Goal: Task Accomplishment & Management: Use online tool/utility

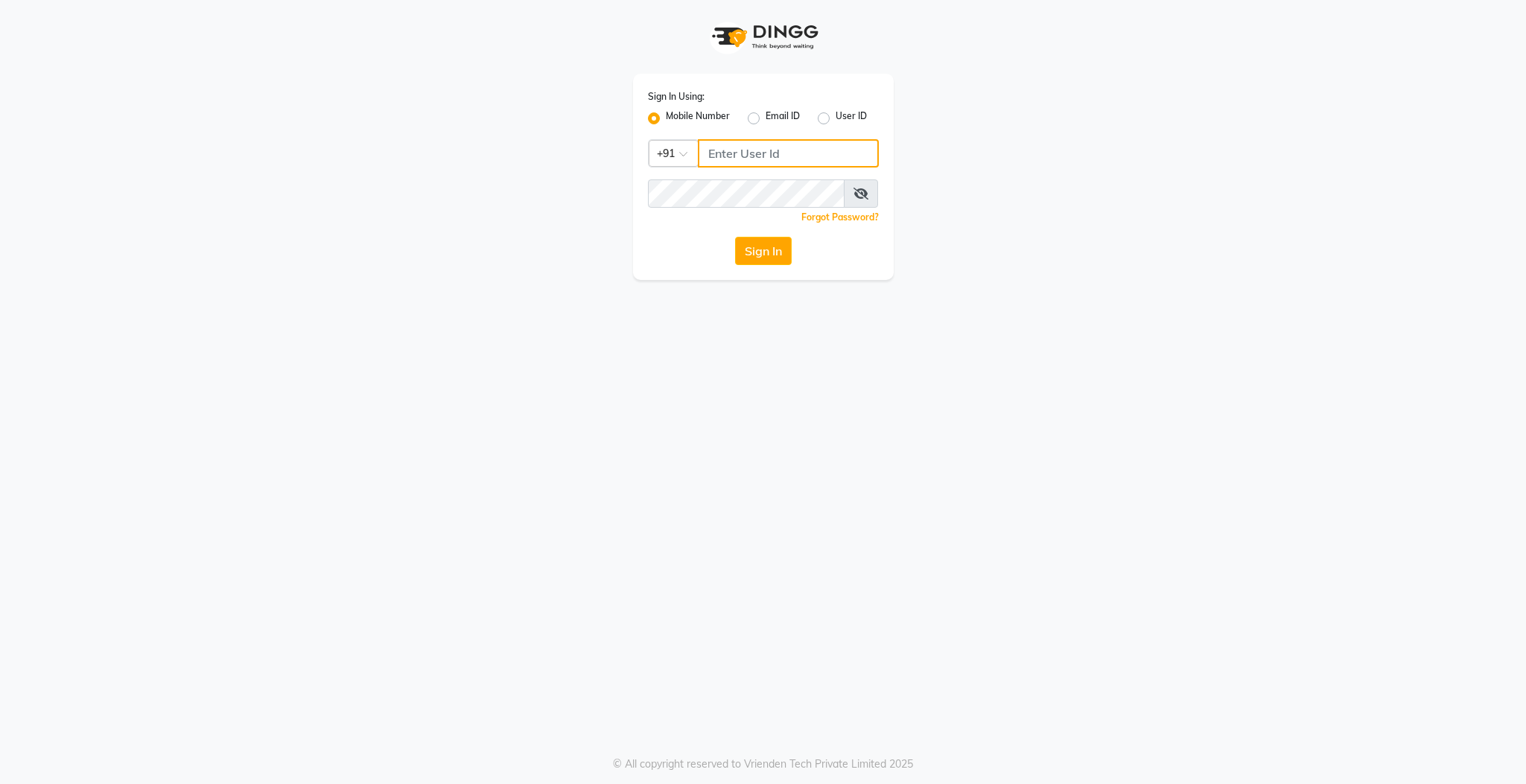
click at [796, 148] on input "Username" at bounding box center [788, 153] width 181 height 29
type input "9597910335"
click at [735, 236] on button "Sign In" at bounding box center [763, 251] width 56 height 29
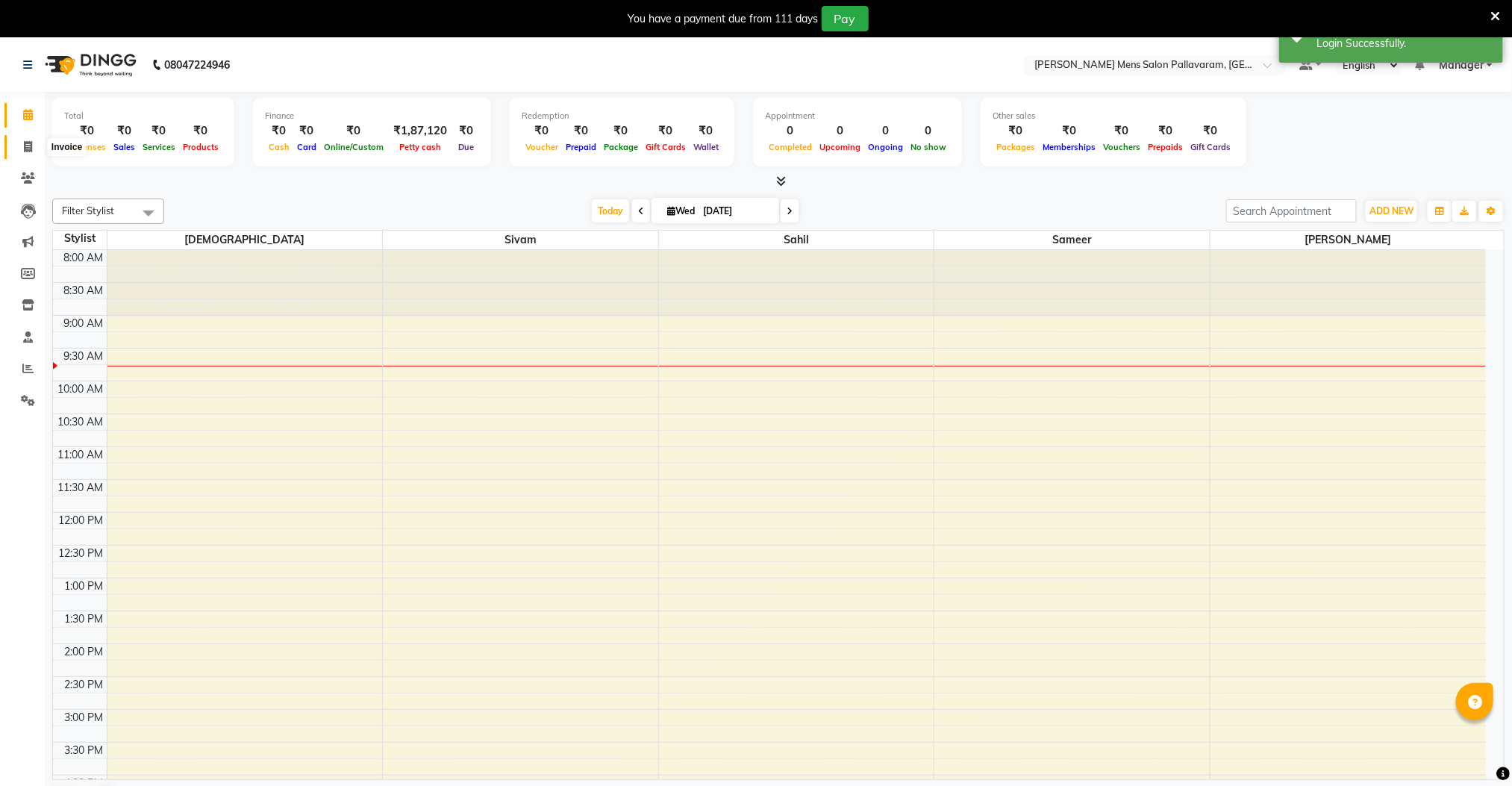
click at [29, 146] on icon at bounding box center [28, 146] width 8 height 11
select select "8211"
select select "service"
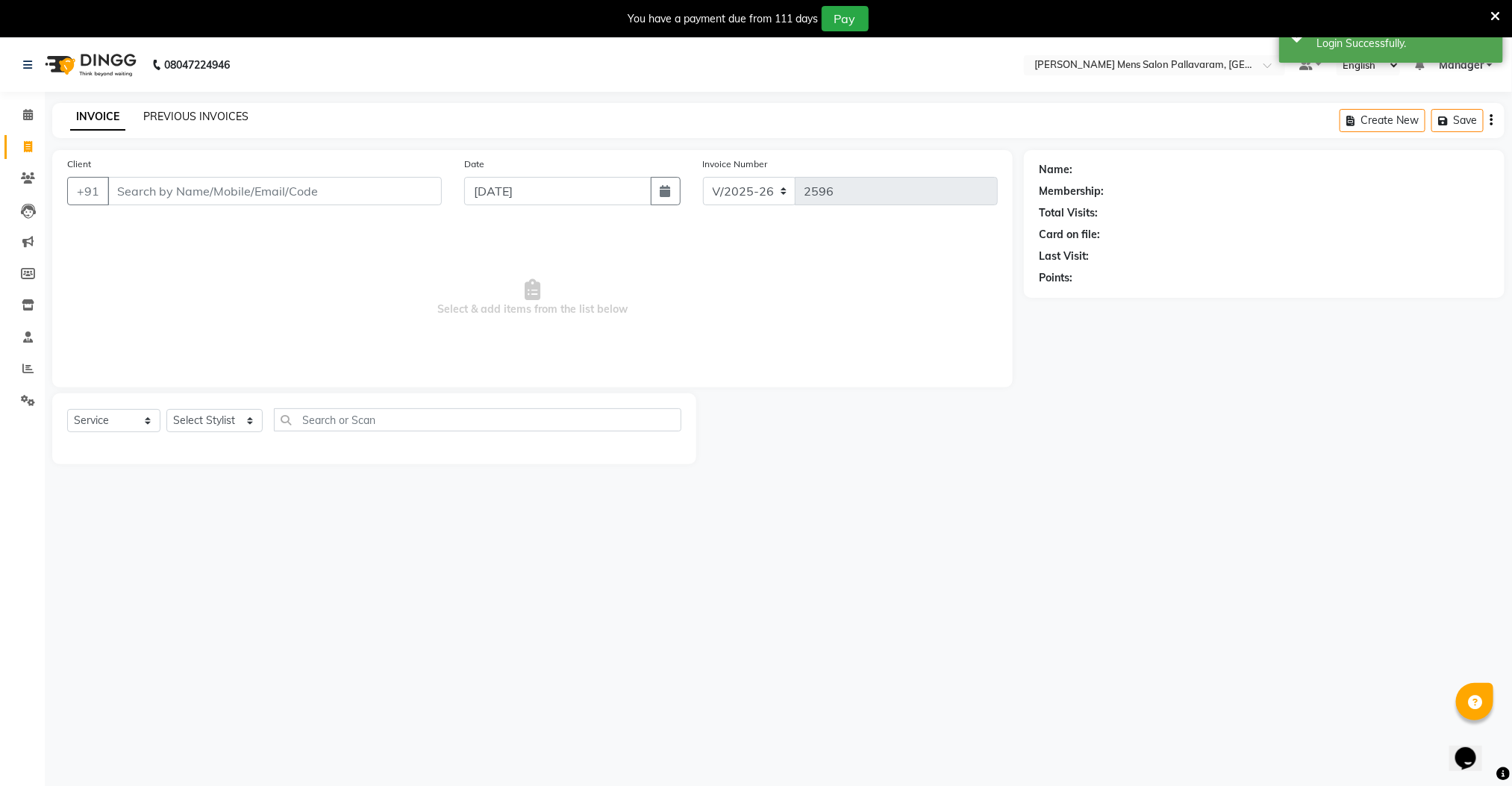
click at [189, 110] on link "PREVIOUS INVOICES" at bounding box center [196, 116] width 105 height 14
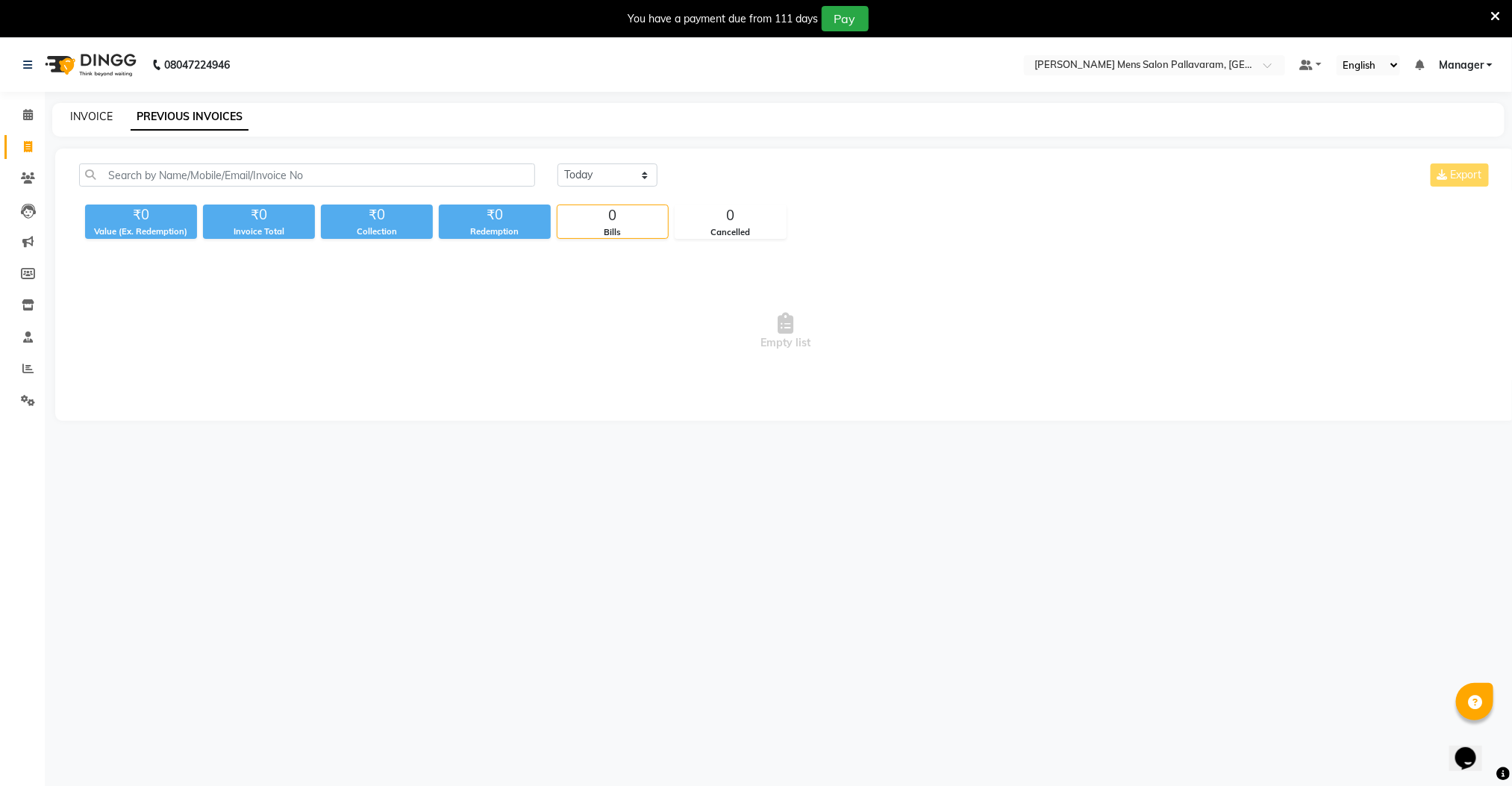
click at [101, 115] on link "INVOICE" at bounding box center [91, 116] width 42 height 14
select select "8211"
select select "service"
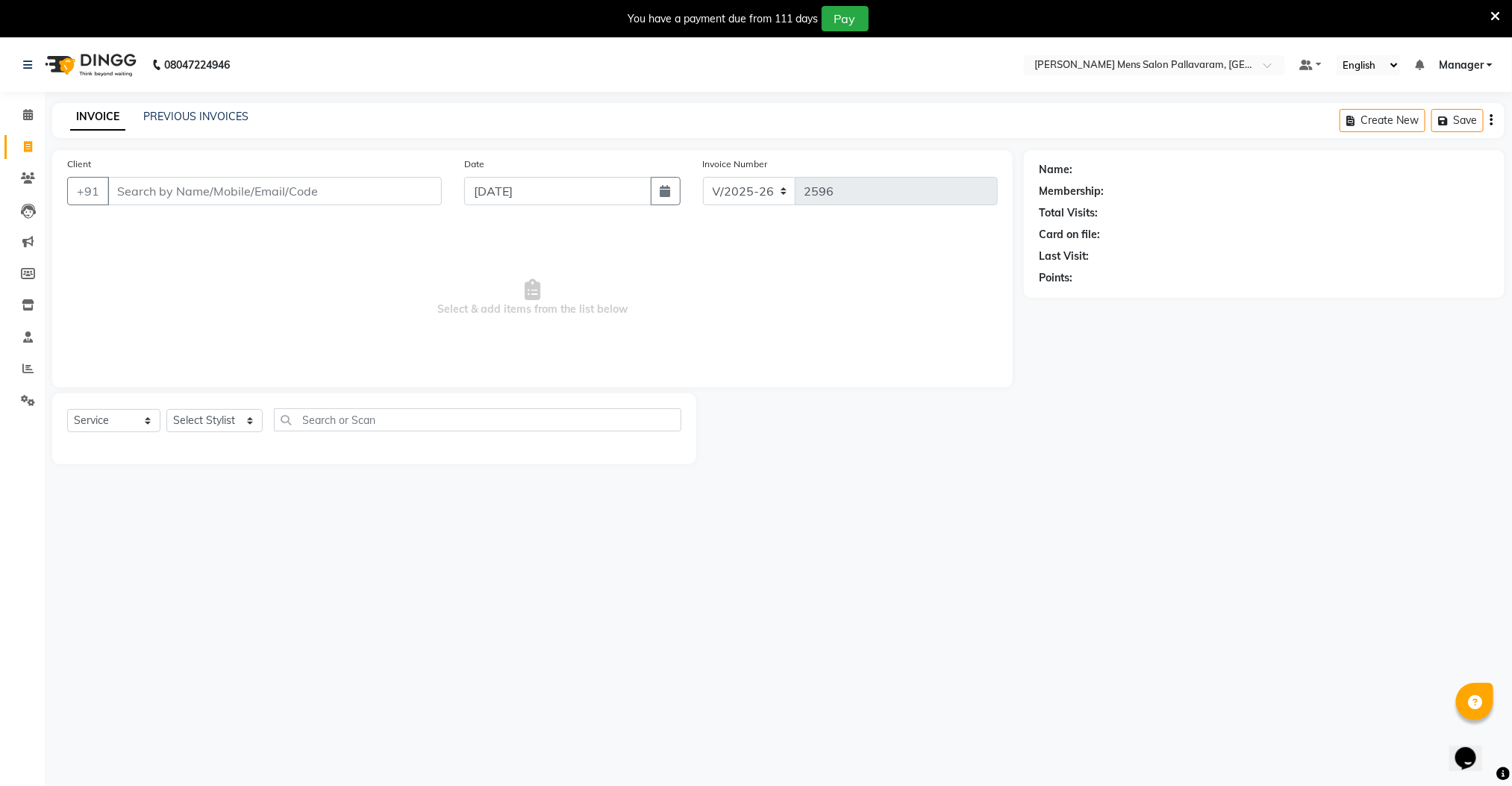
click at [179, 196] on input "Client" at bounding box center [275, 191] width 334 height 29
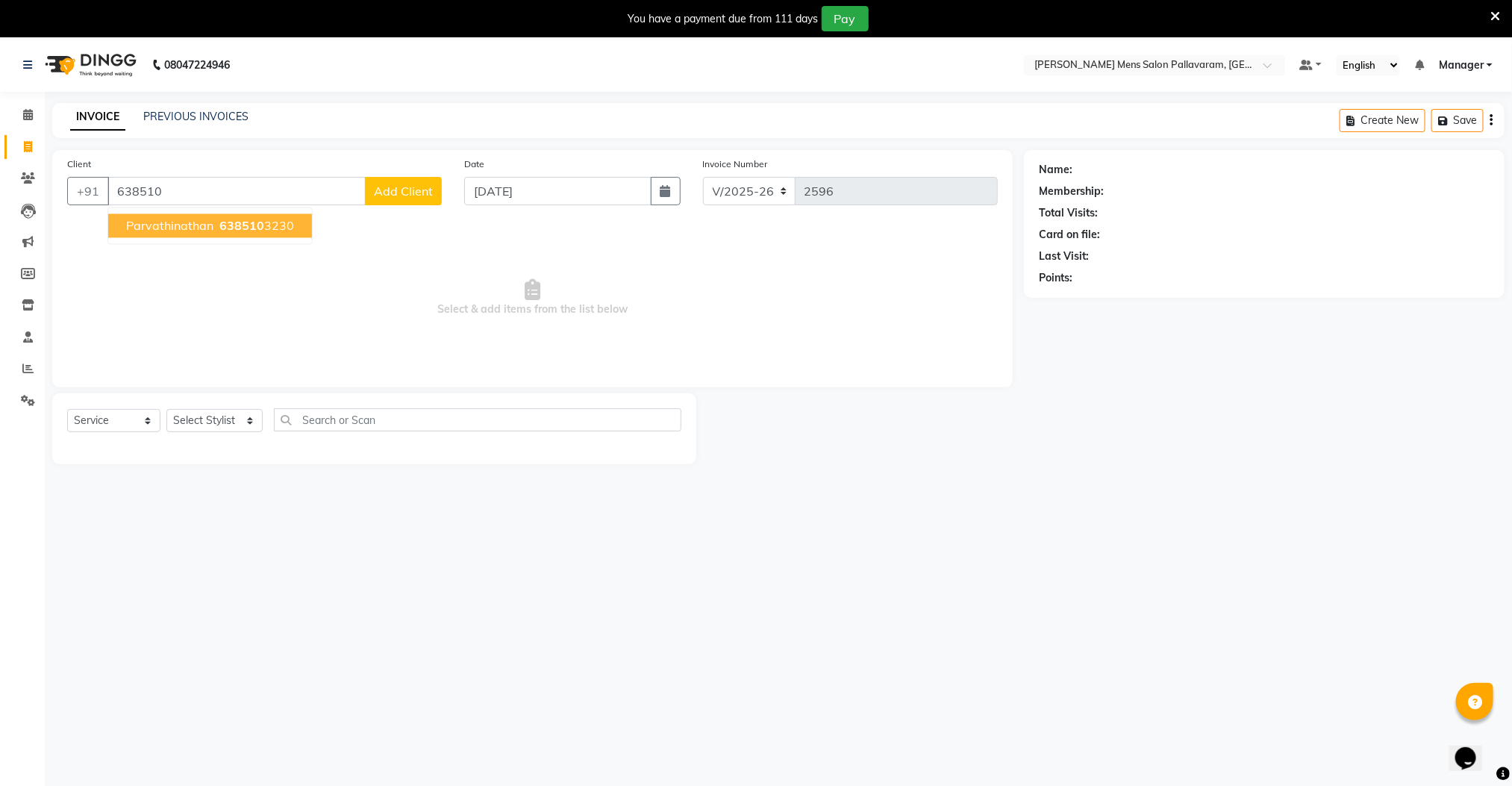
click at [184, 224] on span "parvathinathan" at bounding box center [170, 226] width 88 height 15
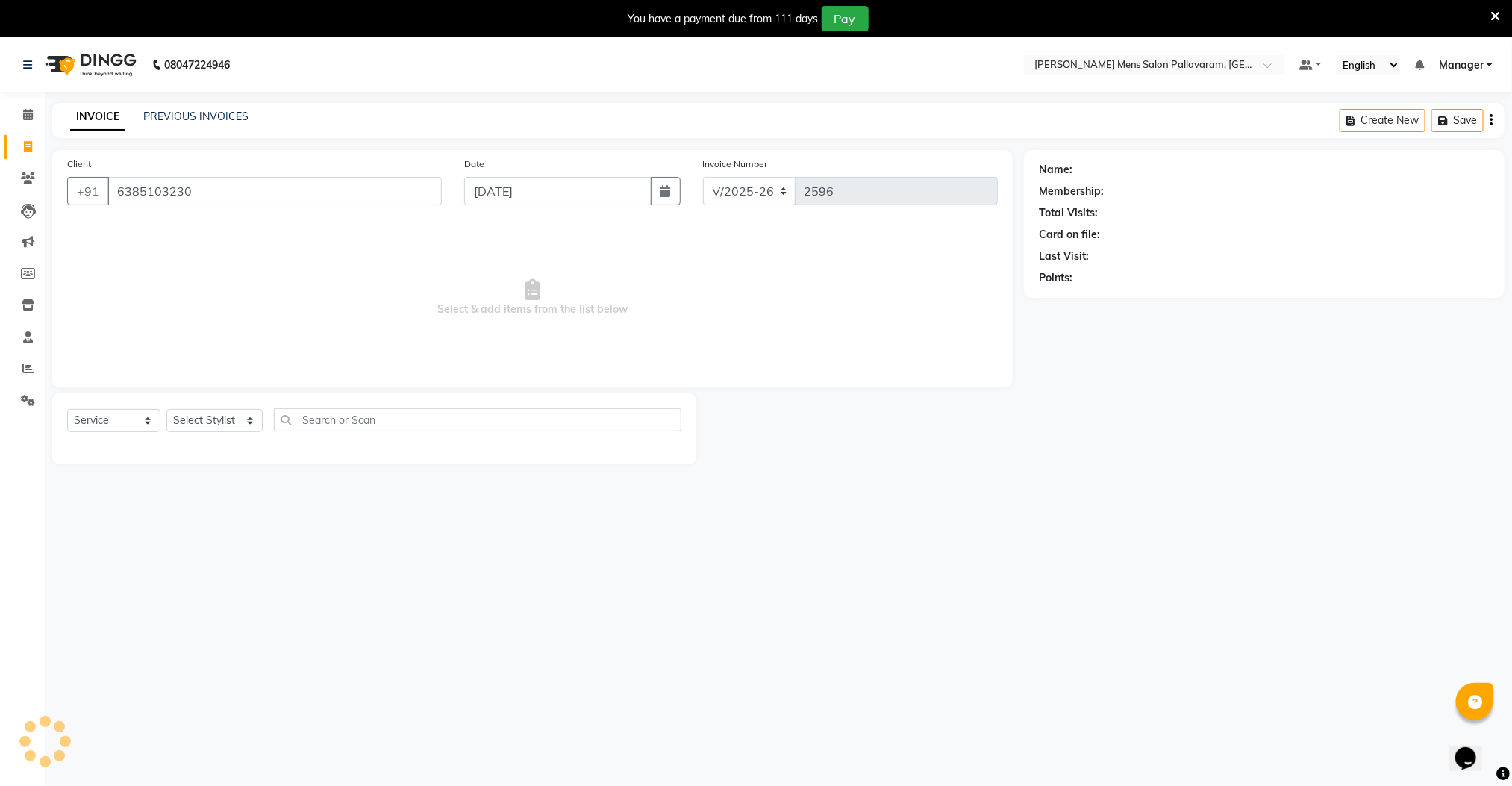
type input "6385103230"
click at [212, 424] on select "Select Stylist Manager [PERSON_NAME] [PERSON_NAME] [PERSON_NAME]" at bounding box center [214, 420] width 96 height 23
select select "78867"
click at [166, 410] on select "Select Stylist Manager [PERSON_NAME] [PERSON_NAME] [PERSON_NAME]" at bounding box center [214, 420] width 96 height 23
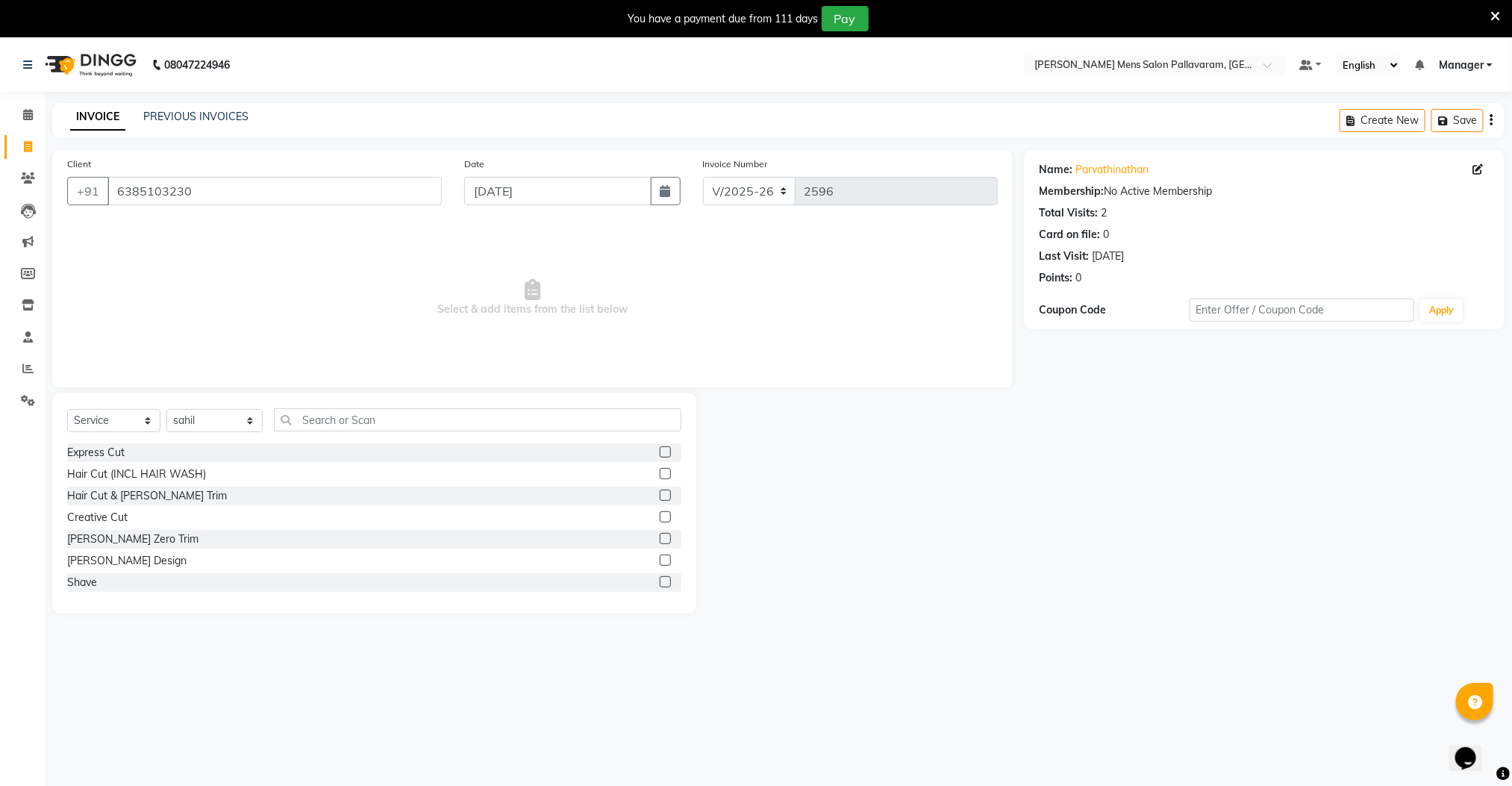
click at [660, 493] on label at bounding box center [665, 495] width 11 height 11
click at [660, 493] on input "checkbox" at bounding box center [664, 496] width 10 height 10
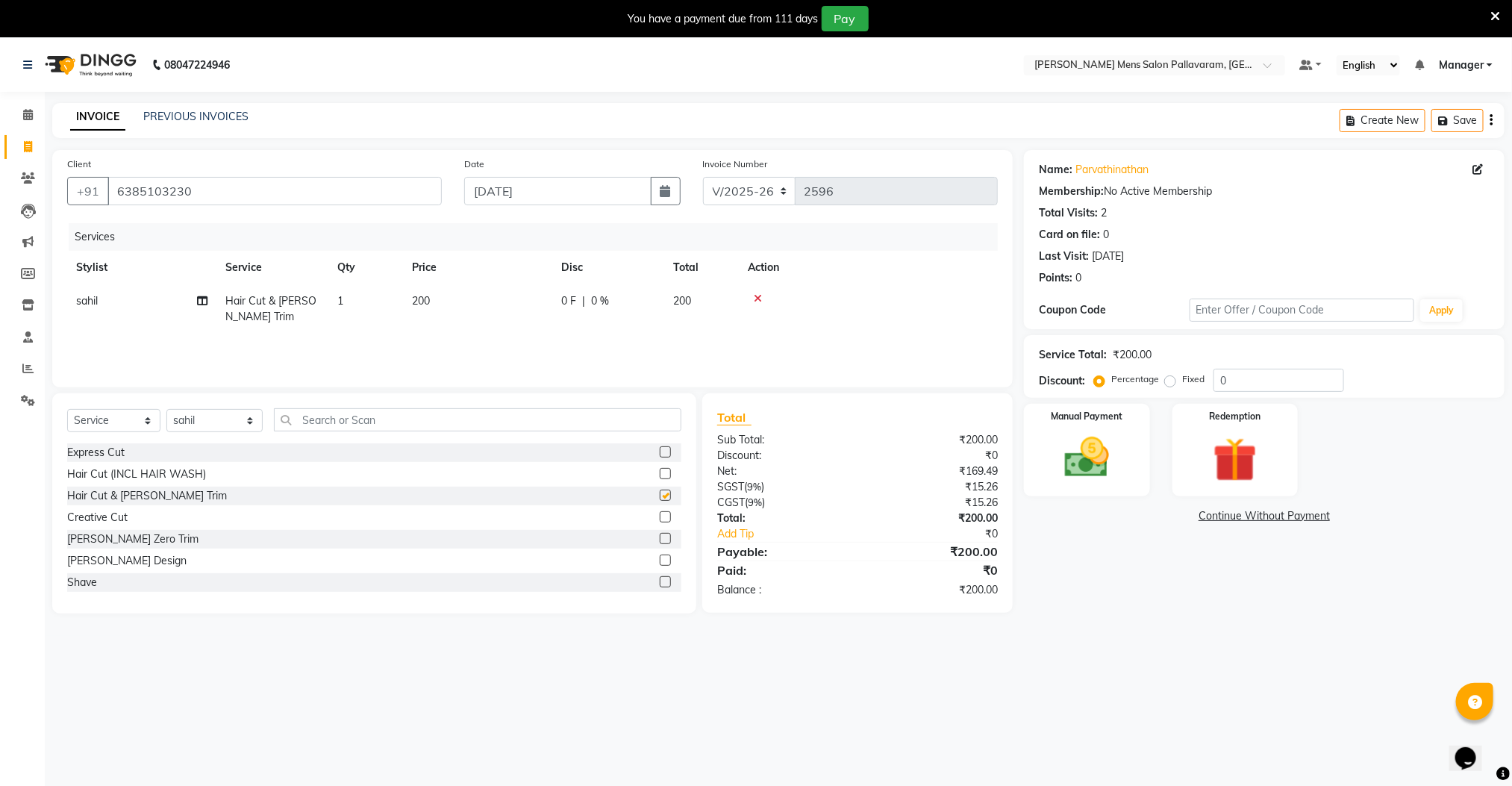
checkbox input "false"
click at [193, 418] on select "Select Stylist Manager [PERSON_NAME] [PERSON_NAME] [PERSON_NAME]" at bounding box center [214, 420] width 96 height 23
select select "89182"
click at [166, 410] on select "Select Stylist Manager [PERSON_NAME] [PERSON_NAME] [PERSON_NAME]" at bounding box center [214, 420] width 96 height 23
click at [660, 558] on label at bounding box center [665, 560] width 11 height 11
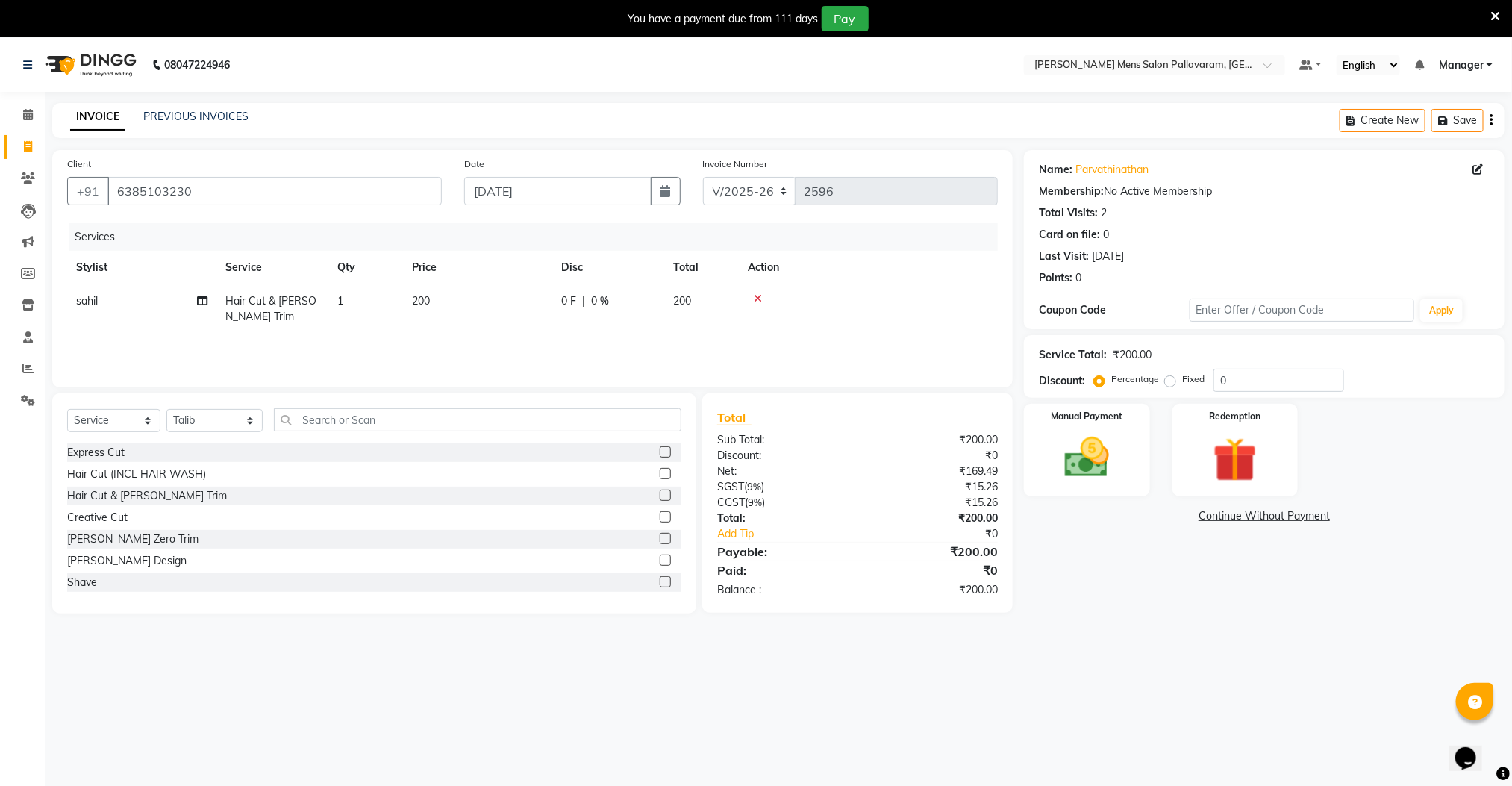
click at [660, 558] on input "checkbox" at bounding box center [664, 561] width 10 height 10
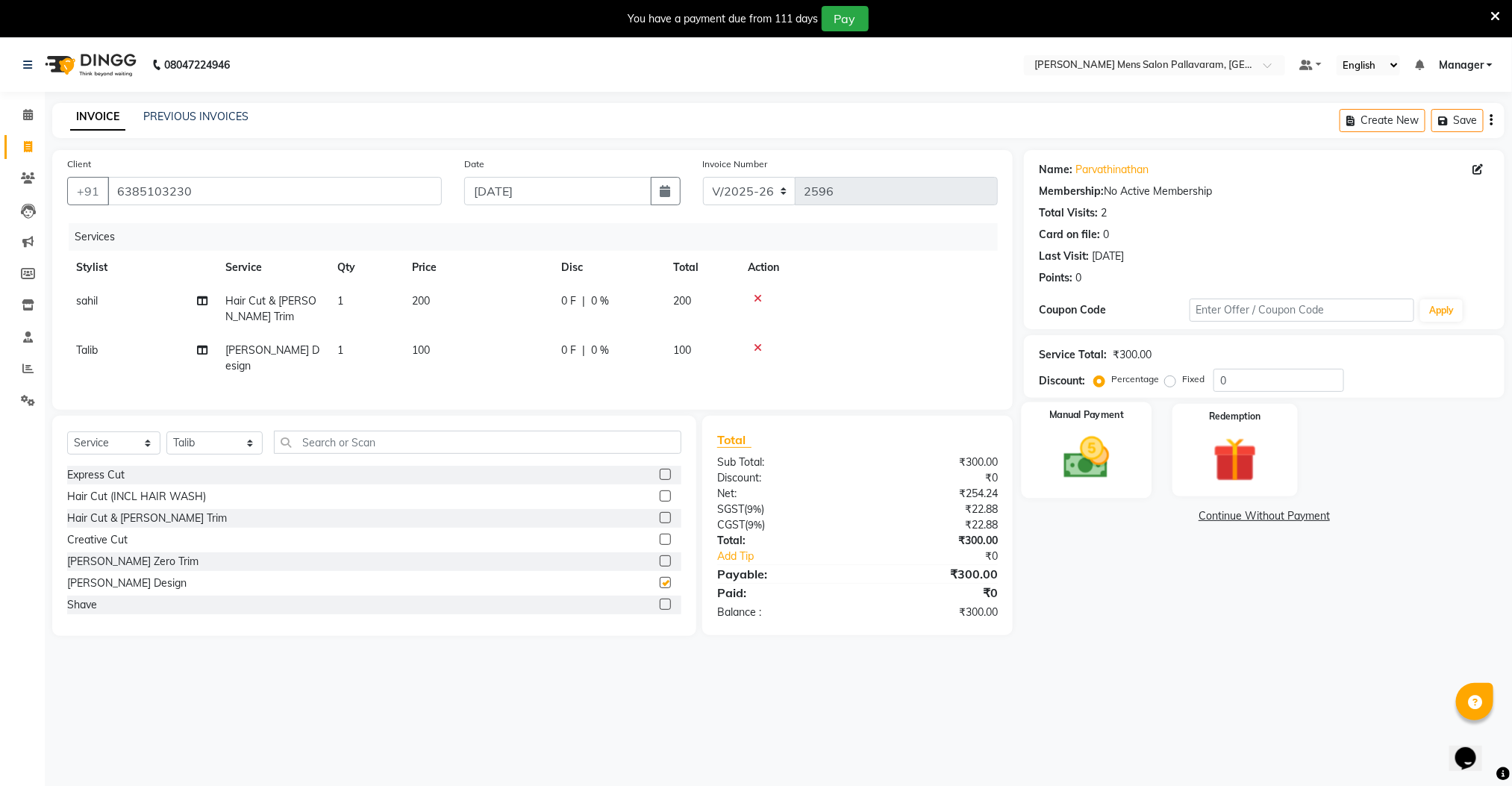
checkbox input "false"
click at [1096, 433] on img at bounding box center [1087, 457] width 75 height 53
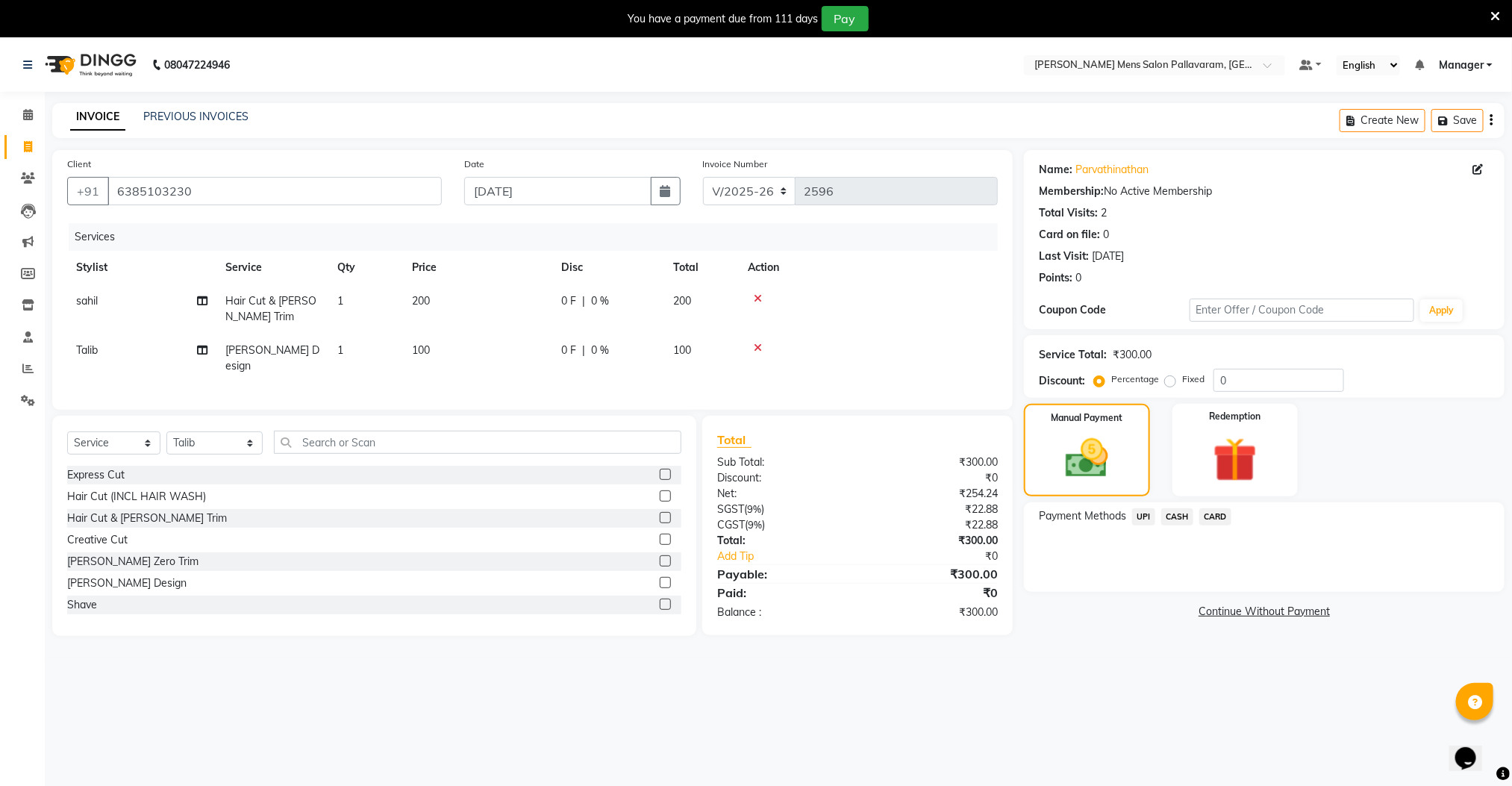
click at [1144, 512] on span "UPI" at bounding box center [1144, 517] width 23 height 18
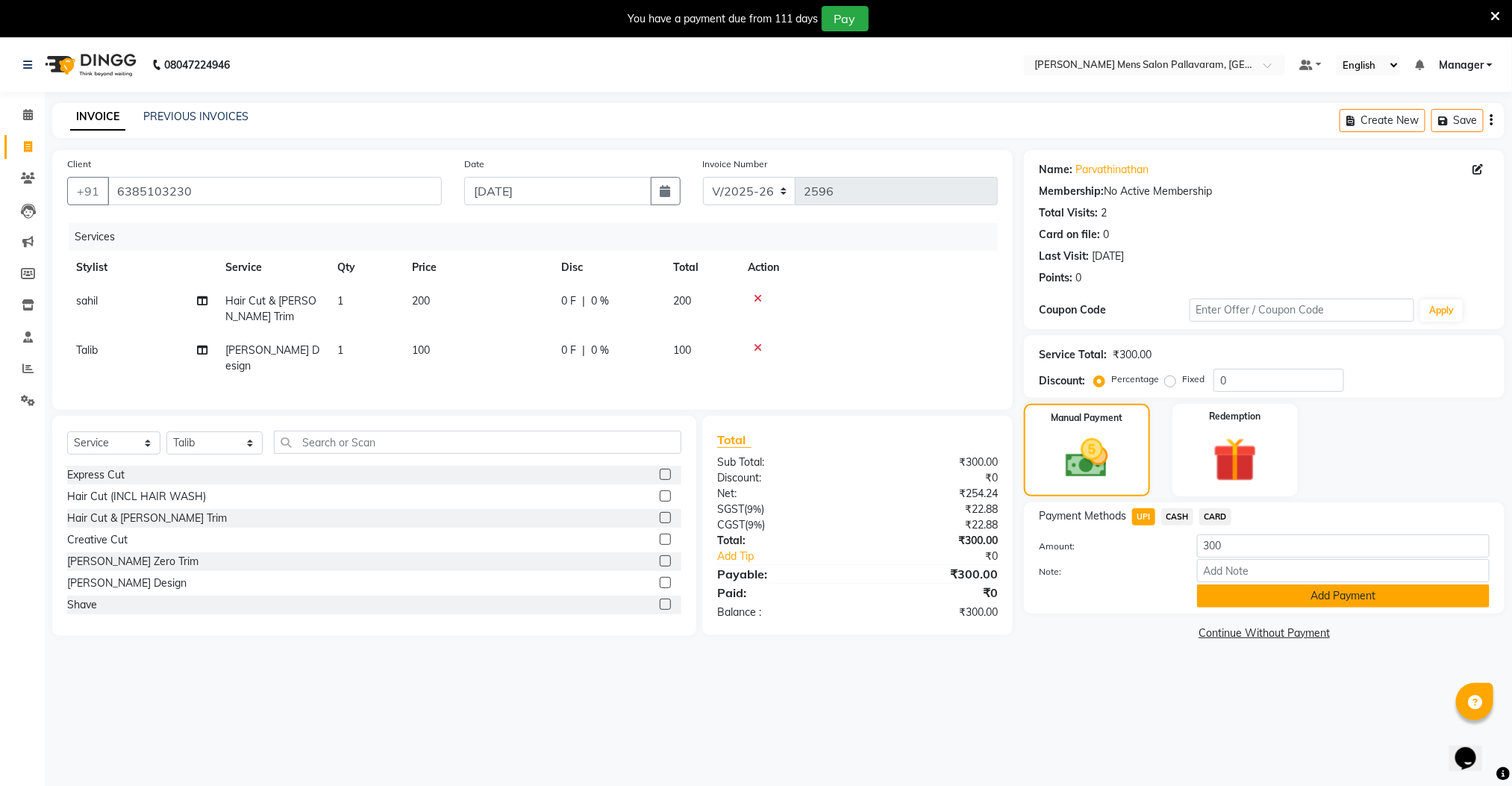
click at [1275, 596] on button "Add Payment" at bounding box center [1344, 595] width 293 height 23
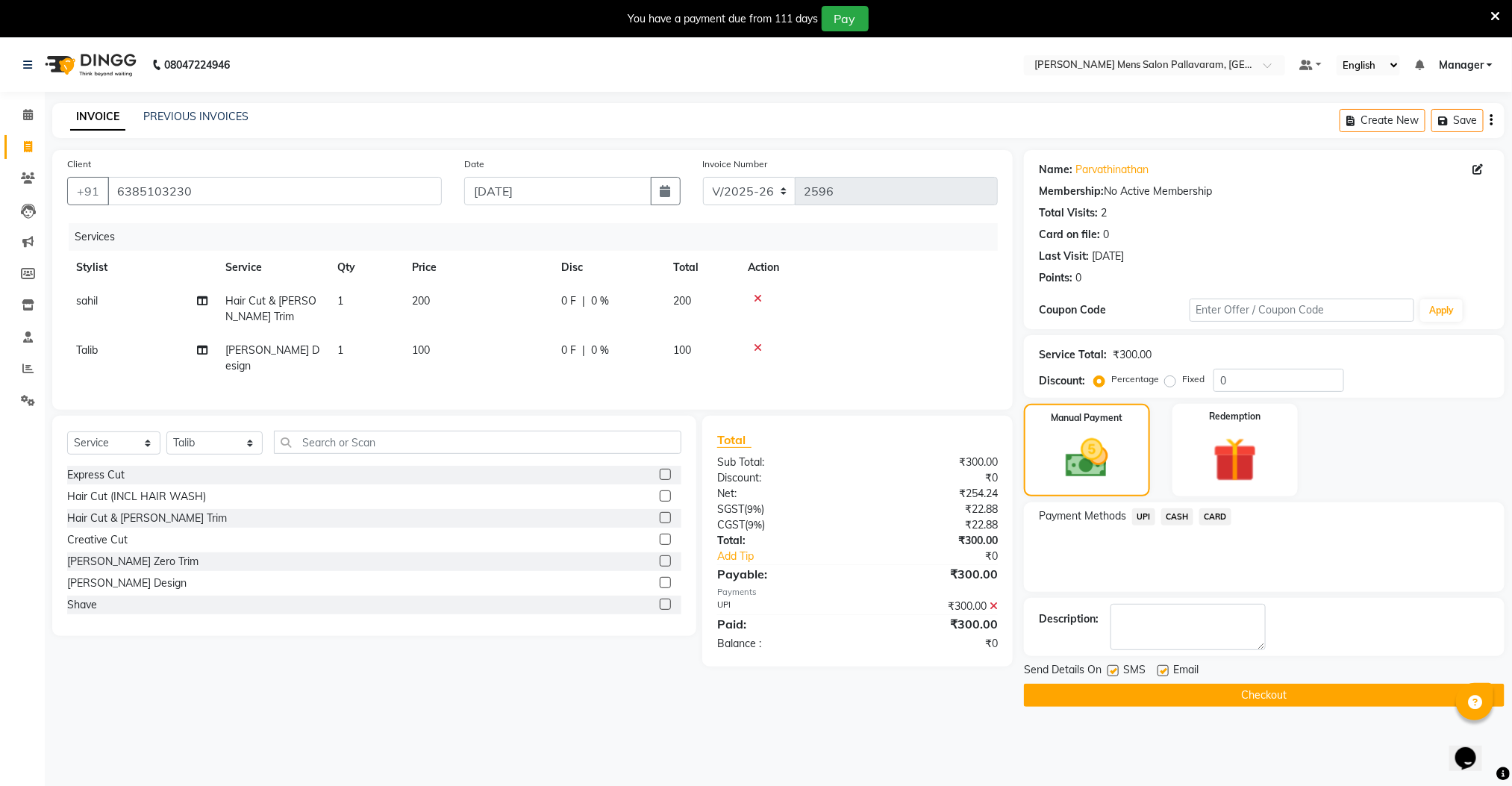
click at [1283, 695] on button "Checkout" at bounding box center [1265, 695] width 481 height 23
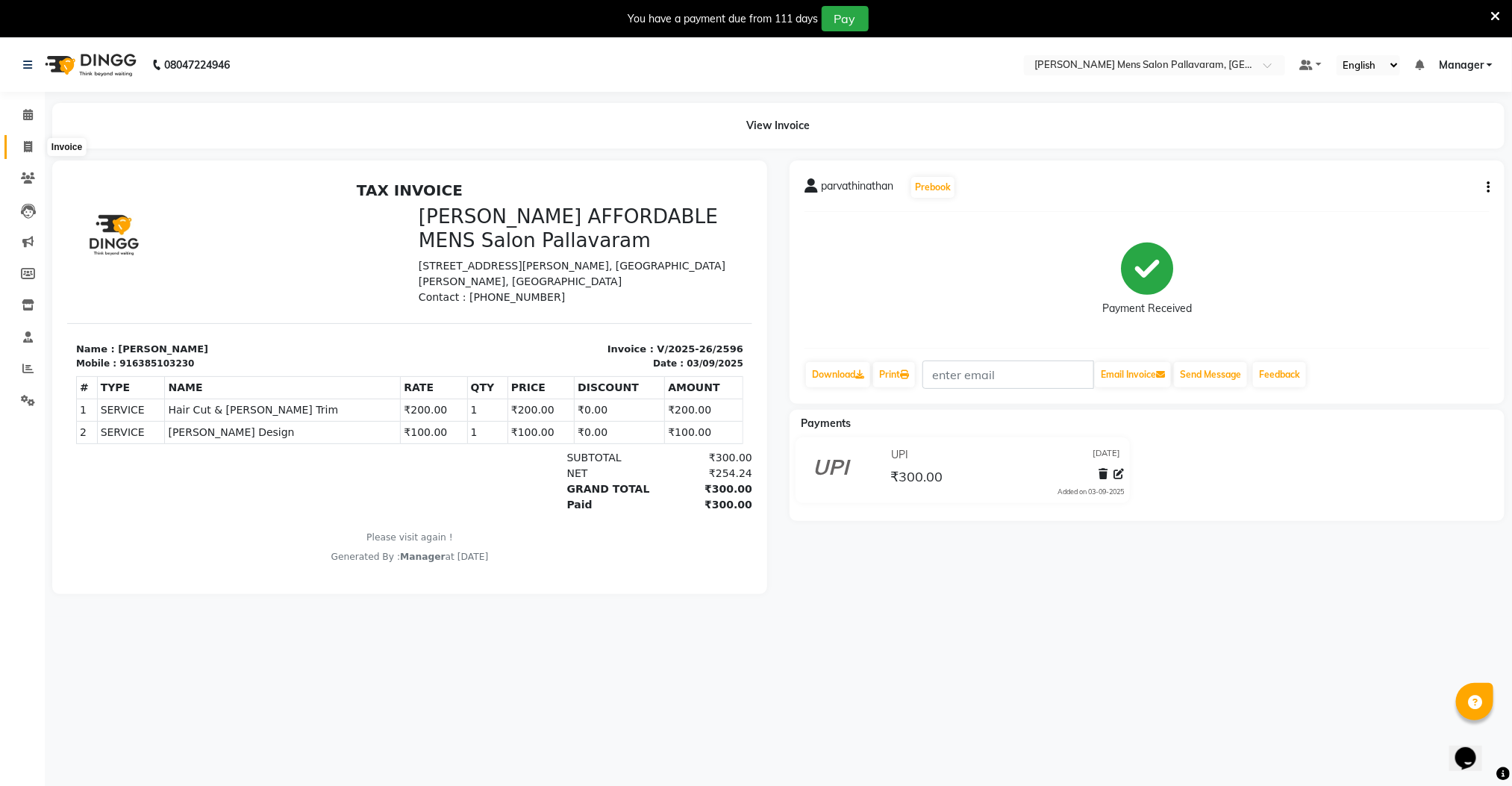
click at [25, 141] on icon at bounding box center [28, 146] width 8 height 11
select select "service"
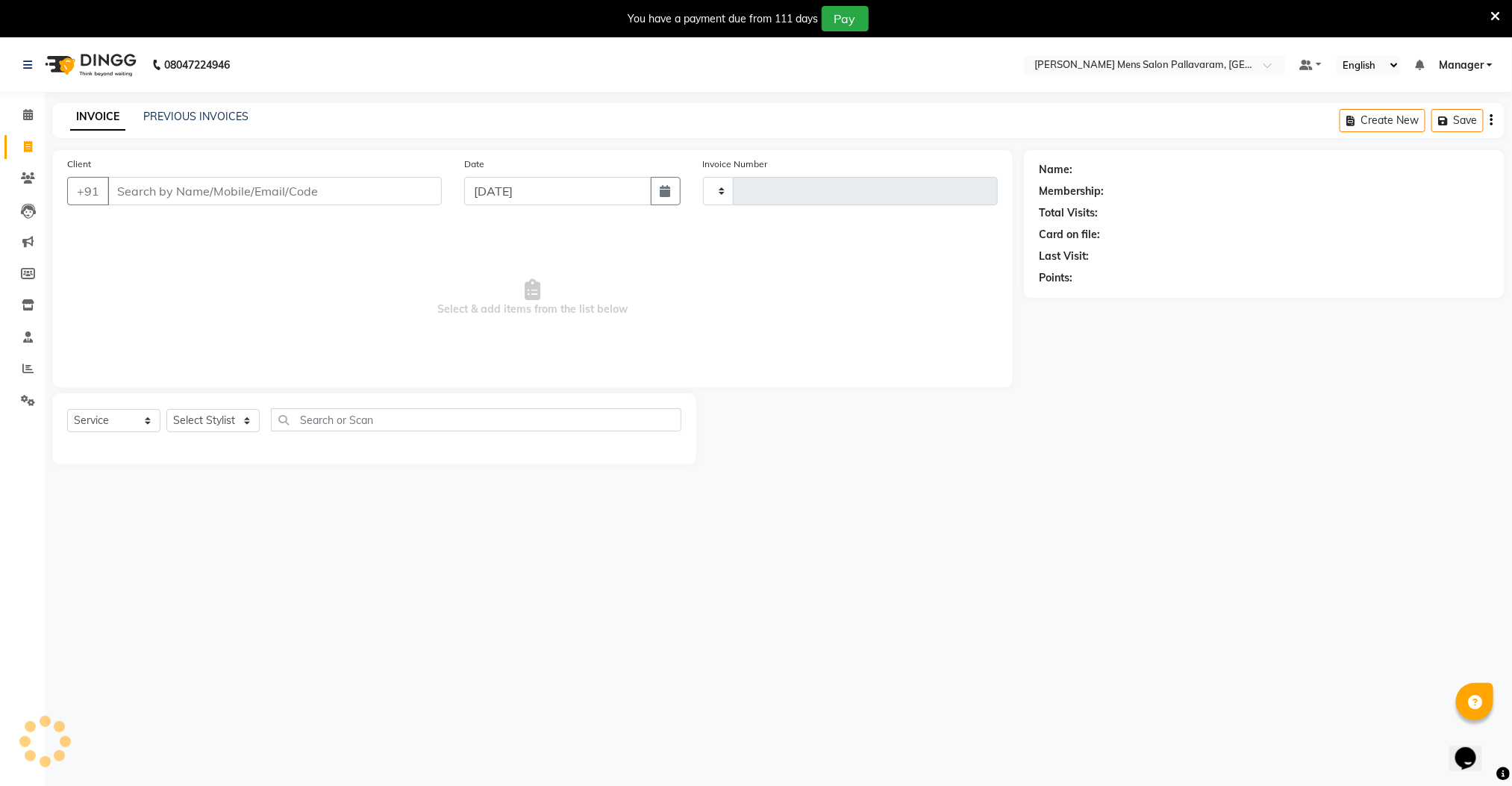
type input "2597"
select select "8211"
